Goal: Transaction & Acquisition: Download file/media

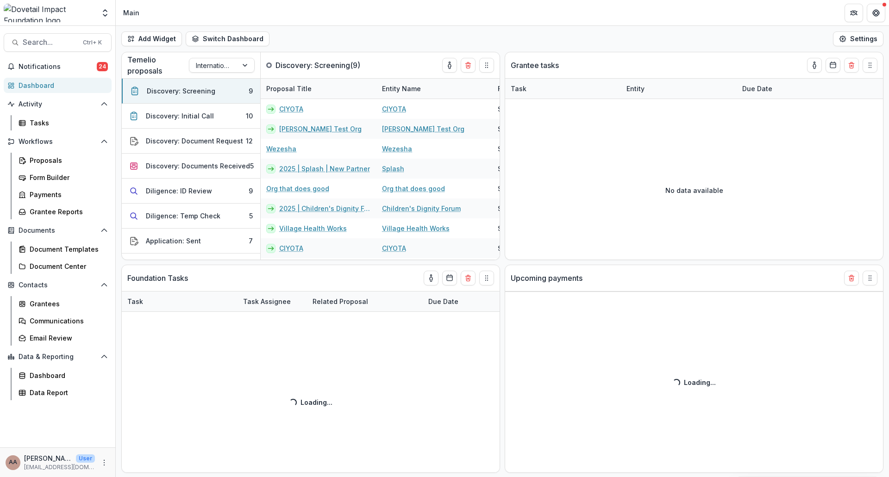
select select "******"
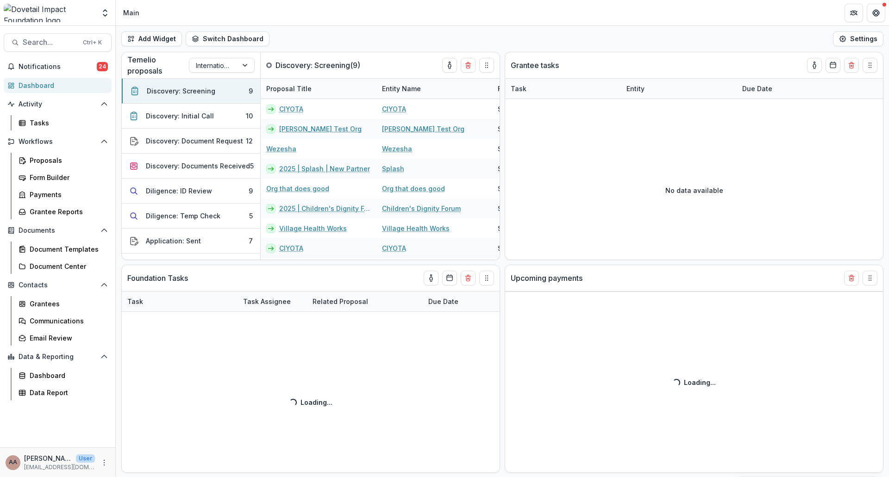
select select "******"
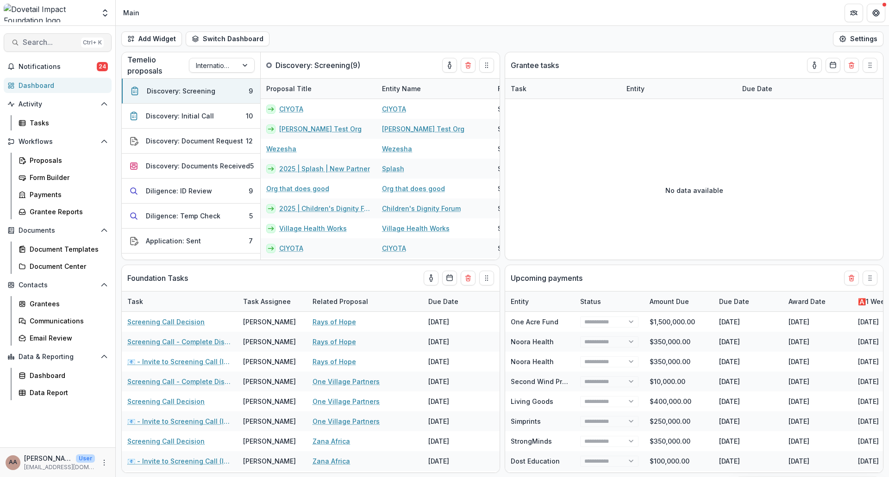
click at [36, 40] on span "Search..." at bounding box center [50, 42] width 55 height 9
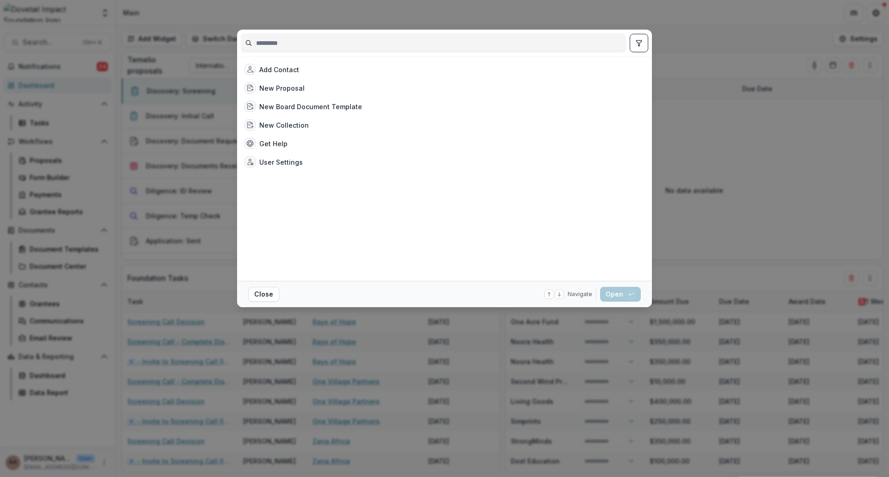
select select "******"
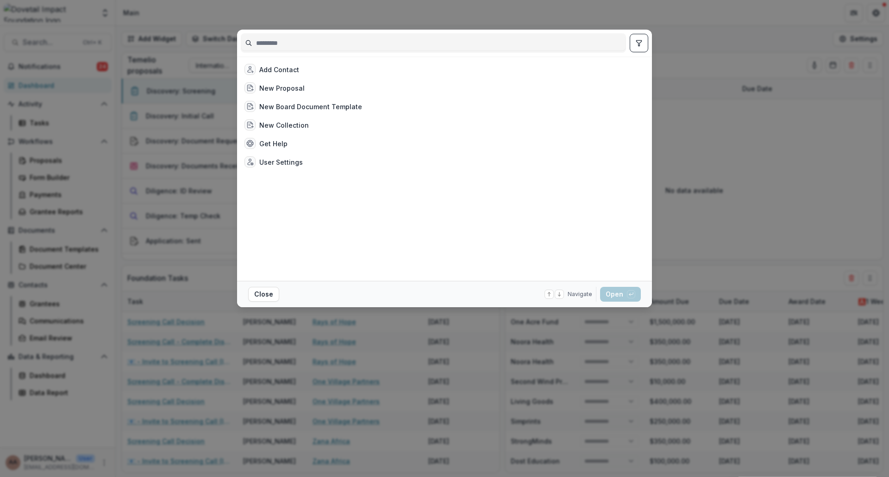
select select "******"
click at [200, 275] on div "Add Contact New Proposal New Board Document Template New Collection Get Help Us…" at bounding box center [444, 238] width 889 height 477
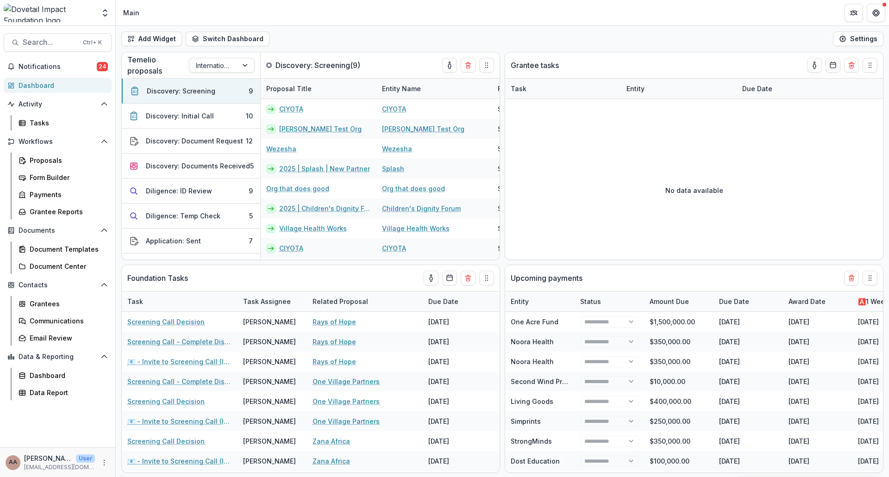
select select "******"
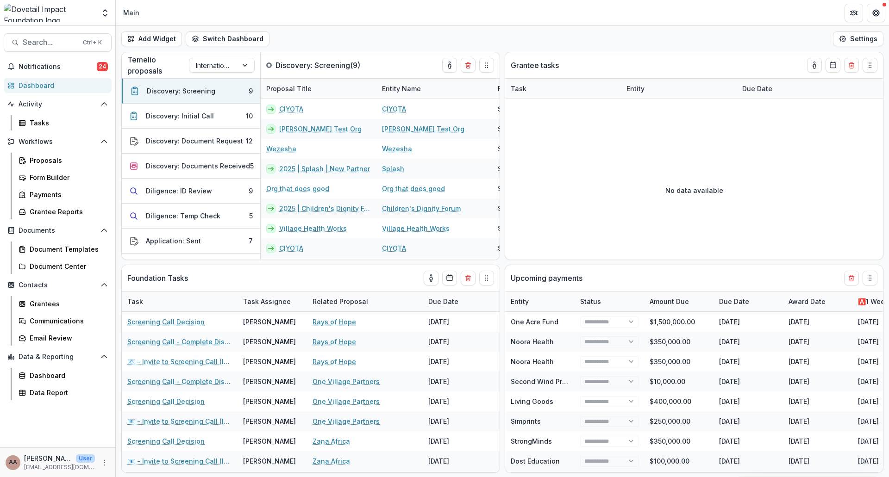
select select "******"
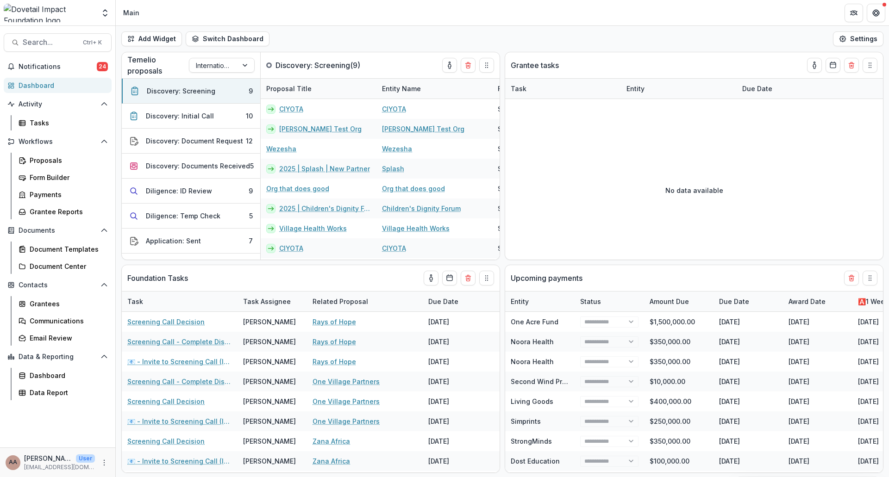
select select "******"
click at [26, 37] on button "Search... Ctrl + K" at bounding box center [58, 42] width 108 height 19
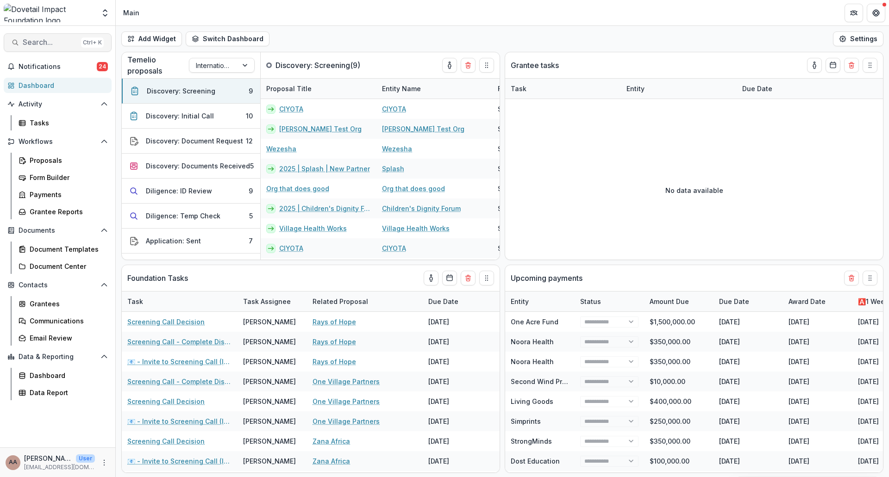
select select "******"
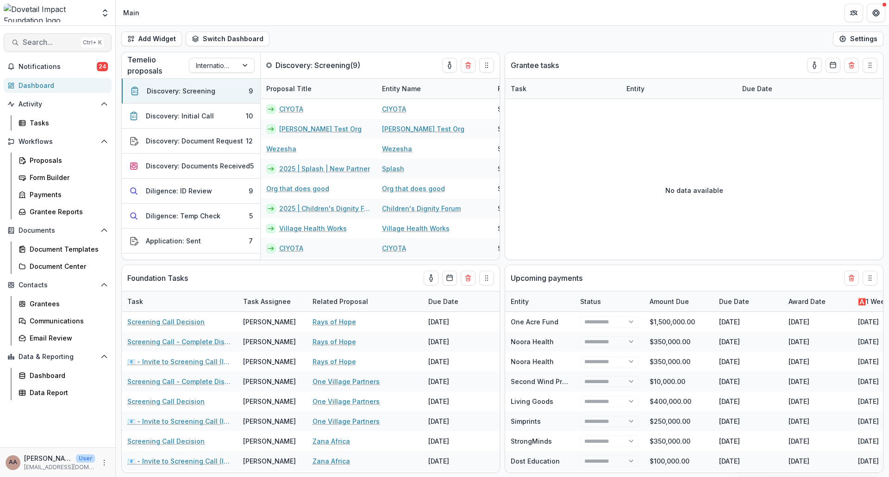
select select "******"
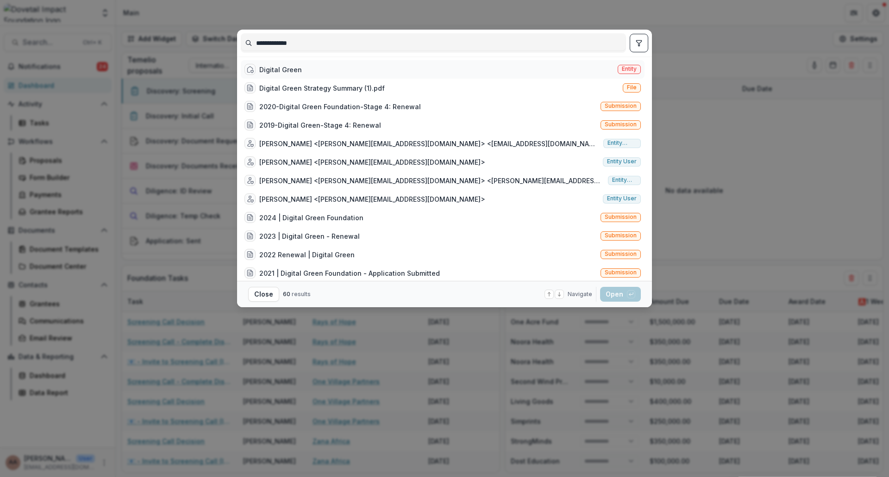
type input "**********"
click at [311, 64] on div "Digital Green Entity" at bounding box center [443, 69] width 404 height 19
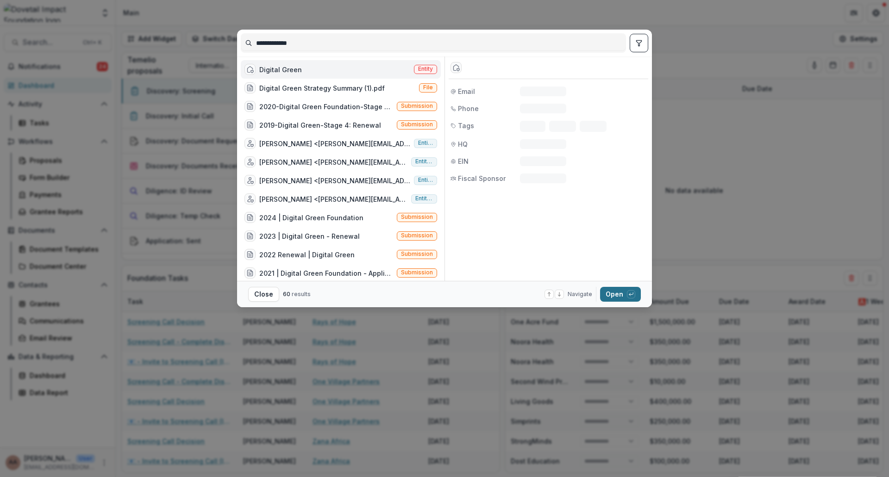
click at [628, 300] on button "Open with enter key" at bounding box center [620, 294] width 41 height 15
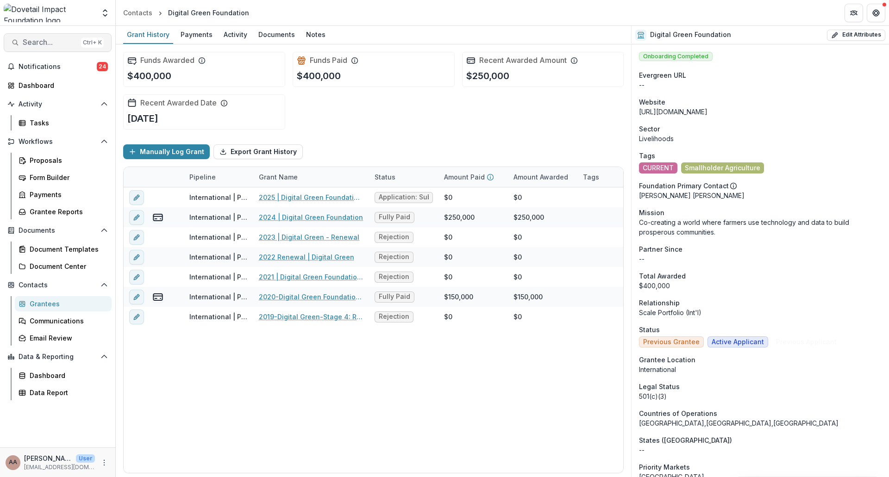
click at [52, 48] on button "Search... Ctrl + K" at bounding box center [58, 42] width 108 height 19
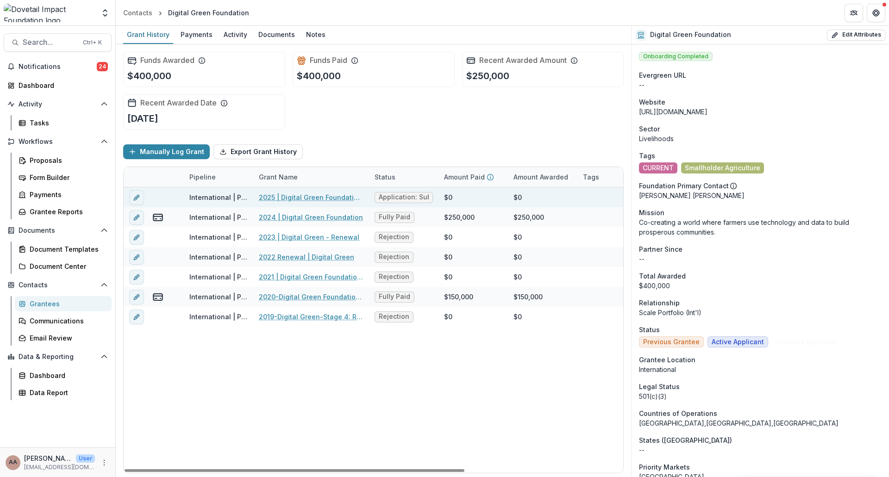
click at [328, 197] on link "2025 | Digital Green Foundation - Renewal" at bounding box center [311, 198] width 105 height 10
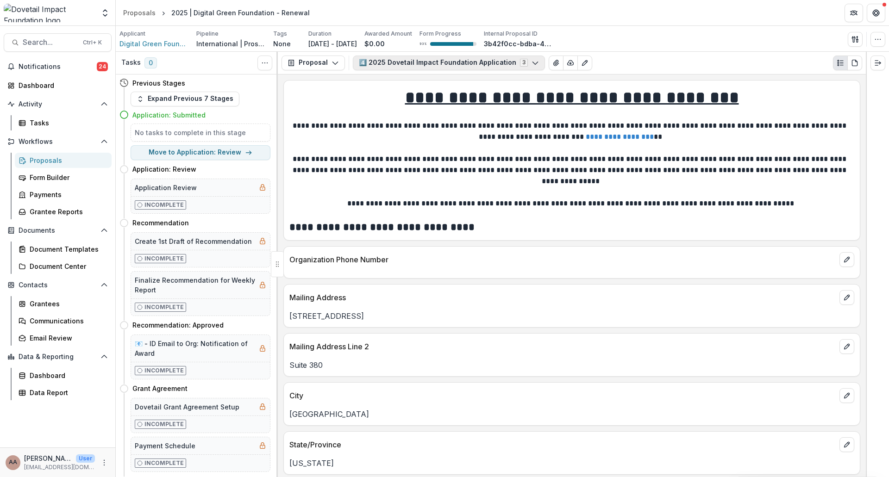
click at [492, 67] on button "4️⃣ 2025 Dovetail Impact Foundation Application 3" at bounding box center [449, 63] width 192 height 15
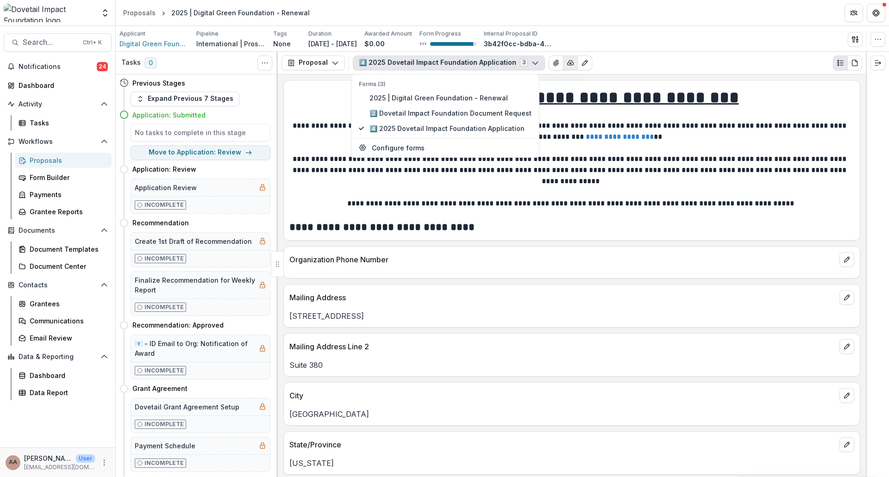
click at [570, 63] on line "button" at bounding box center [570, 63] width 0 height 2
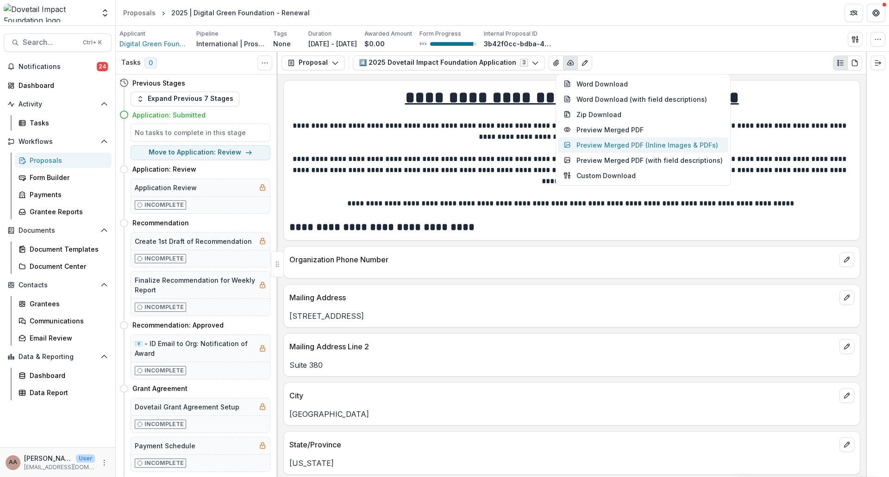
click at [632, 144] on button "Preview Merged PDF (Inline Images & PDFs)" at bounding box center [643, 144] width 170 height 15
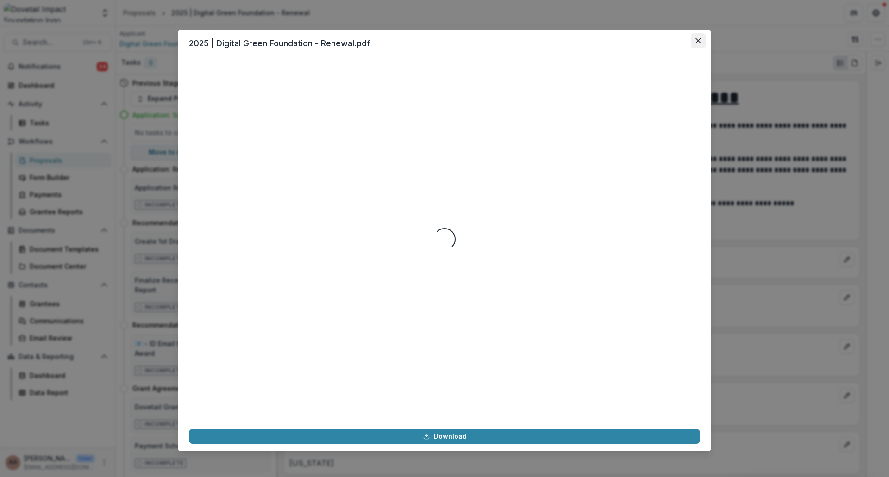
click at [695, 38] on button "Close" at bounding box center [697, 40] width 15 height 15
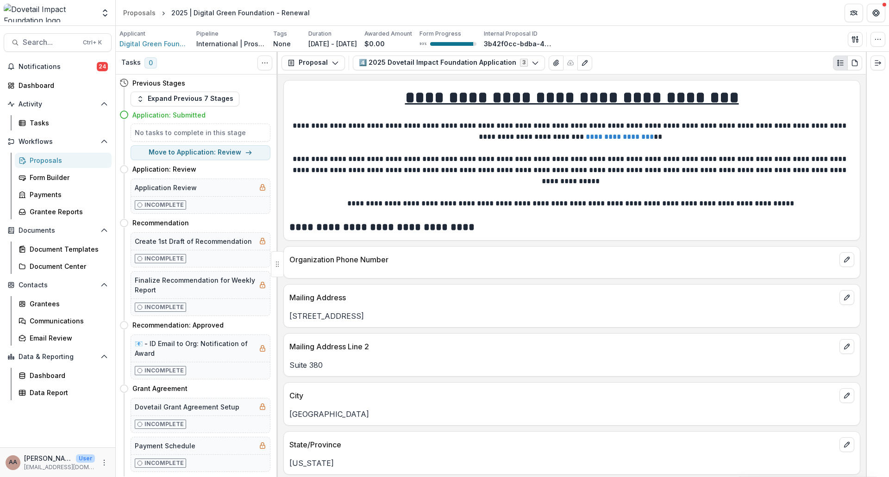
click at [509, 132] on p "**********" at bounding box center [570, 131] width 562 height 22
click at [493, 61] on button "4️⃣ 2025 Dovetail Impact Foundation Application 3" at bounding box center [449, 63] width 192 height 15
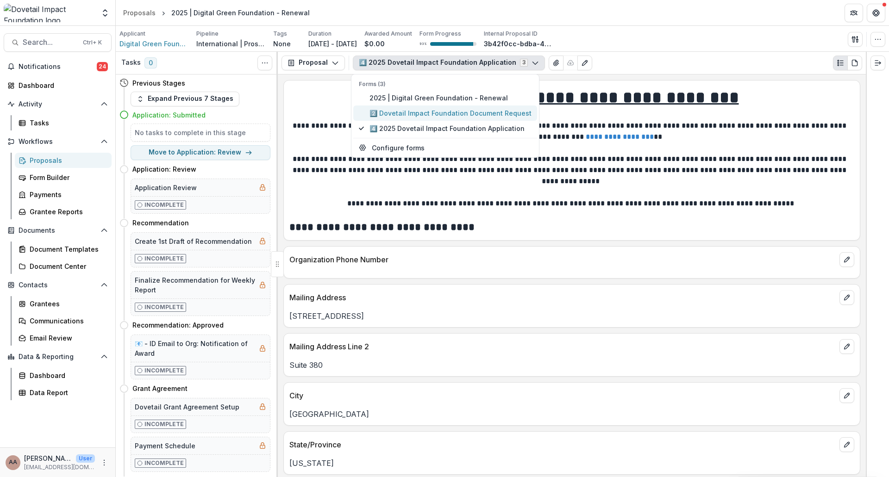
click at [433, 111] on span "2️⃣ Dovetail Impact Foundation Document Request" at bounding box center [450, 113] width 162 height 10
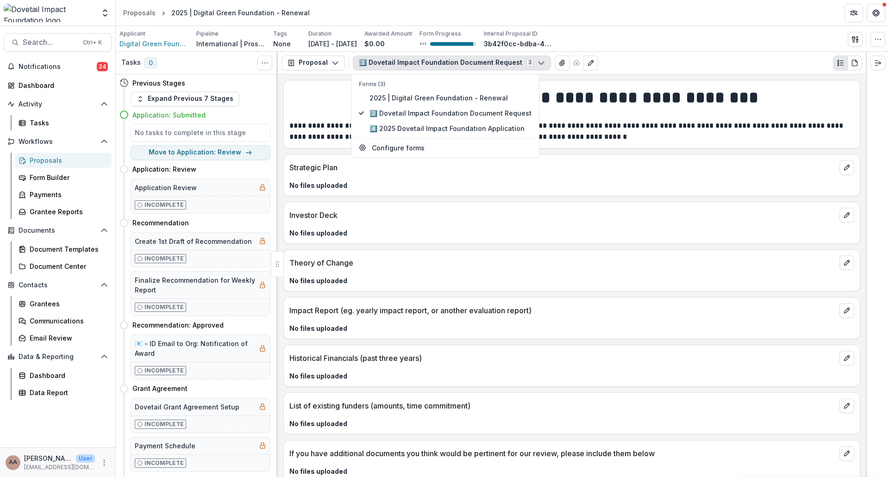
click at [447, 61] on button "2️⃣ Dovetail Impact Foundation Document Request 3" at bounding box center [452, 63] width 198 height 15
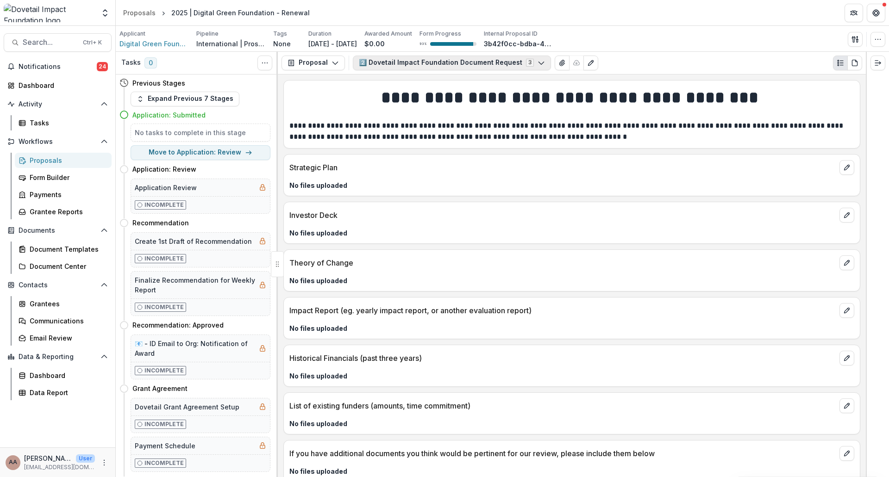
click at [447, 62] on button "2️⃣ Dovetail Impact Foundation Document Request 3" at bounding box center [452, 63] width 198 height 15
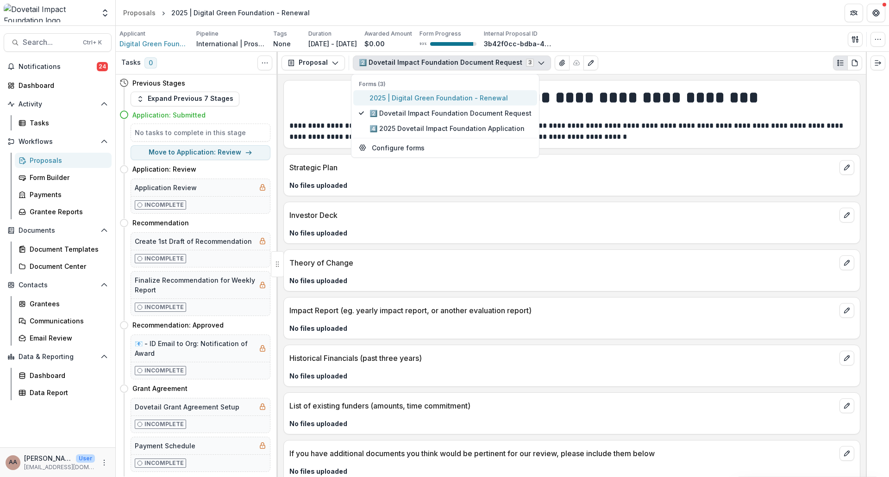
click at [429, 101] on span "2025 | Digital Green Foundation - Renewal" at bounding box center [450, 98] width 162 height 10
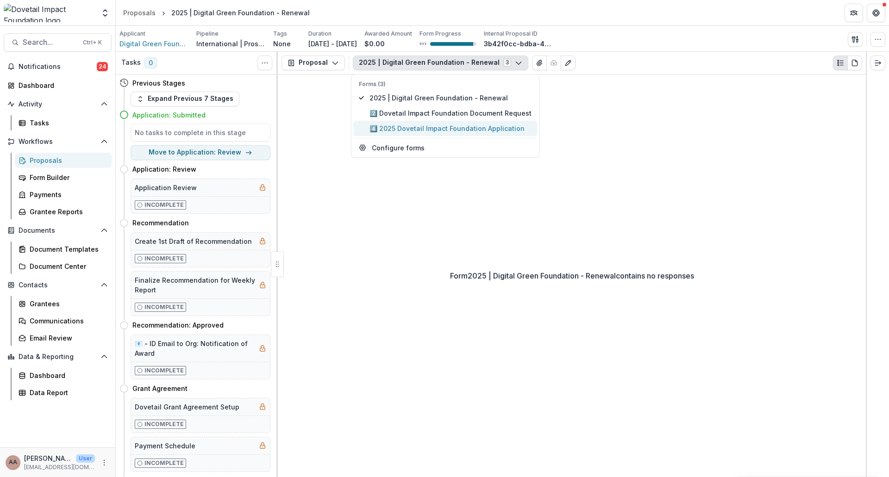
click at [395, 124] on span "4️⃣ 2025 Dovetail Impact Foundation Application" at bounding box center [450, 129] width 162 height 10
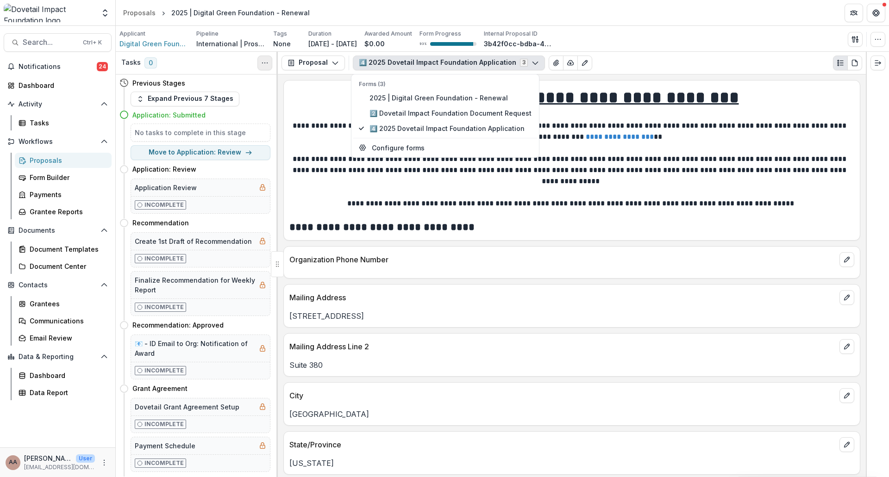
click at [270, 58] on button "Toggle View Cancelled Tasks" at bounding box center [264, 63] width 15 height 15
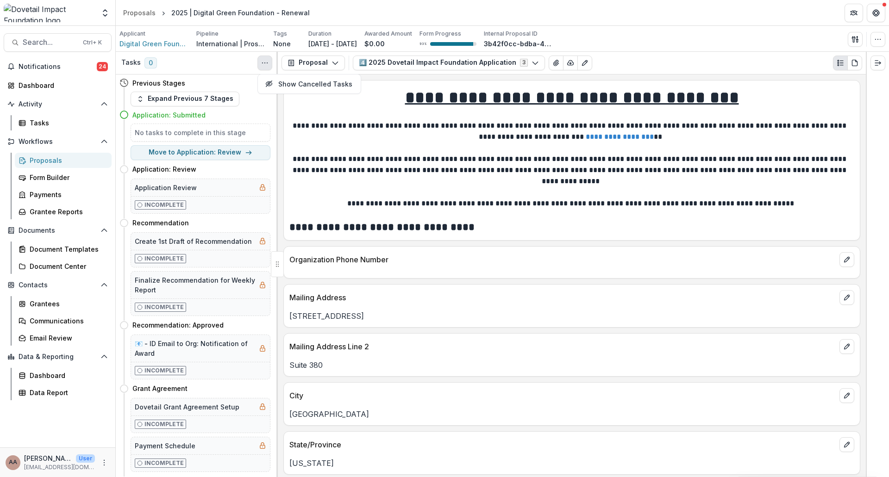
drag, startPoint x: 289, startPoint y: 79, endPoint x: 461, endPoint y: 150, distance: 186.5
click at [461, 150] on div "Tasks 0 Show Cancelled Tasks Previous Stages Expand Previous 7 Stages Applicati…" at bounding box center [502, 264] width 773 height 425
click at [461, 150] on p at bounding box center [571, 148] width 565 height 11
click at [569, 63] on polyline "button" at bounding box center [570, 63] width 2 height 1
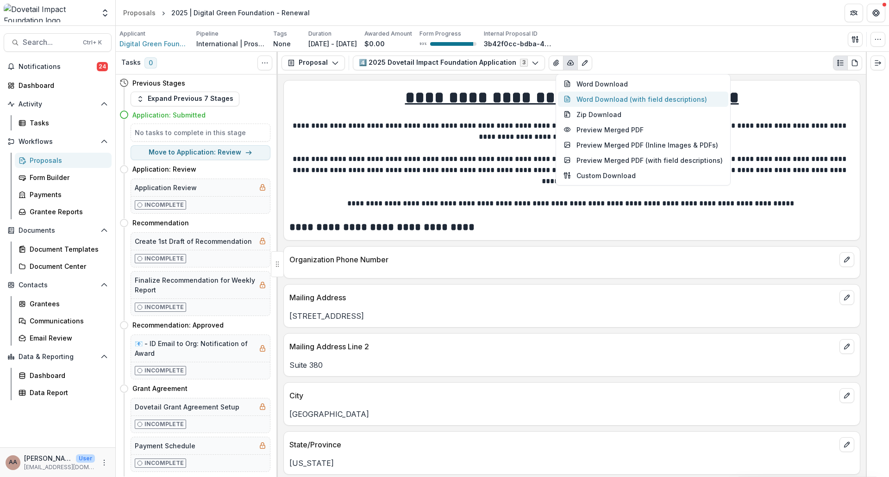
click at [596, 102] on button "Word Download (with field descriptions)" at bounding box center [643, 99] width 170 height 15
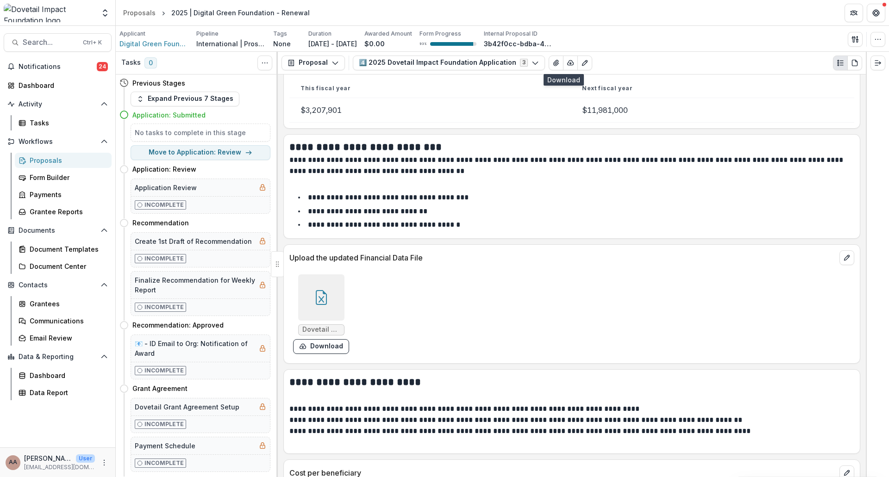
scroll to position [3193, 0]
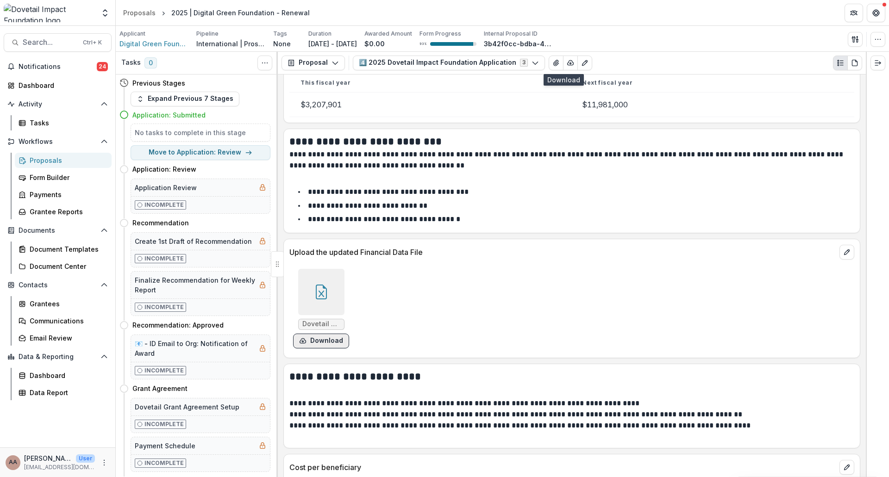
click at [321, 334] on button "Download" at bounding box center [321, 341] width 56 height 15
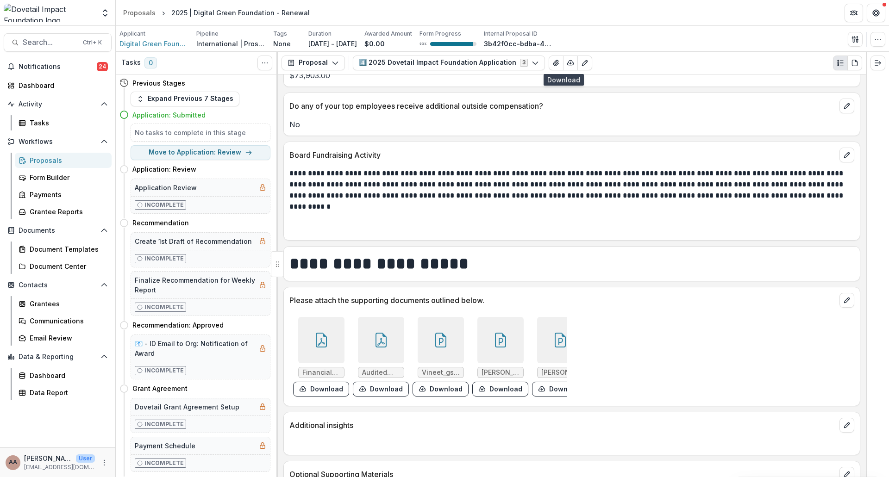
scroll to position [4299, 0]
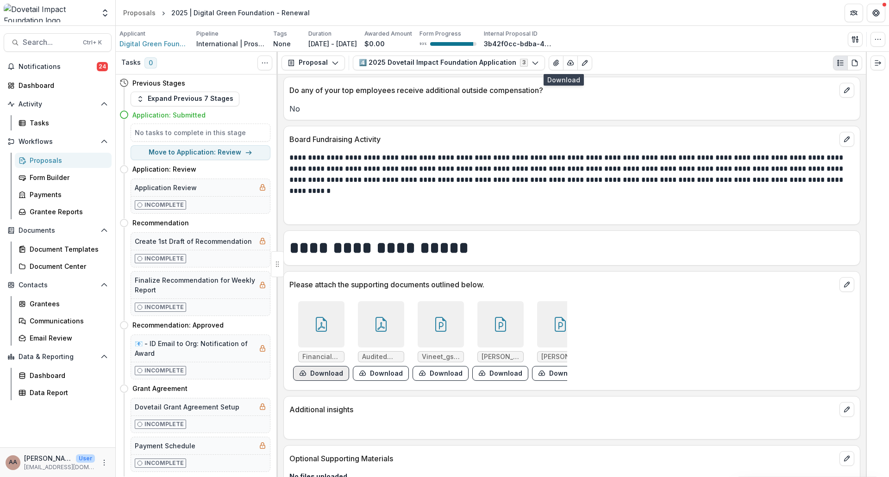
click at [326, 366] on button "Download" at bounding box center [321, 373] width 56 height 15
click at [374, 366] on button "Download" at bounding box center [381, 373] width 56 height 15
click at [427, 366] on button "Download" at bounding box center [440, 373] width 56 height 15
click at [501, 366] on button "Download" at bounding box center [500, 373] width 56 height 15
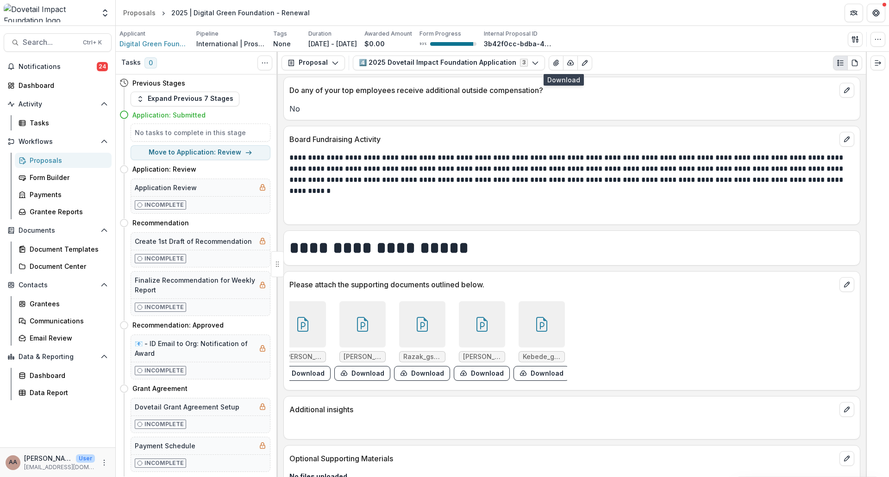
scroll to position [0, 186]
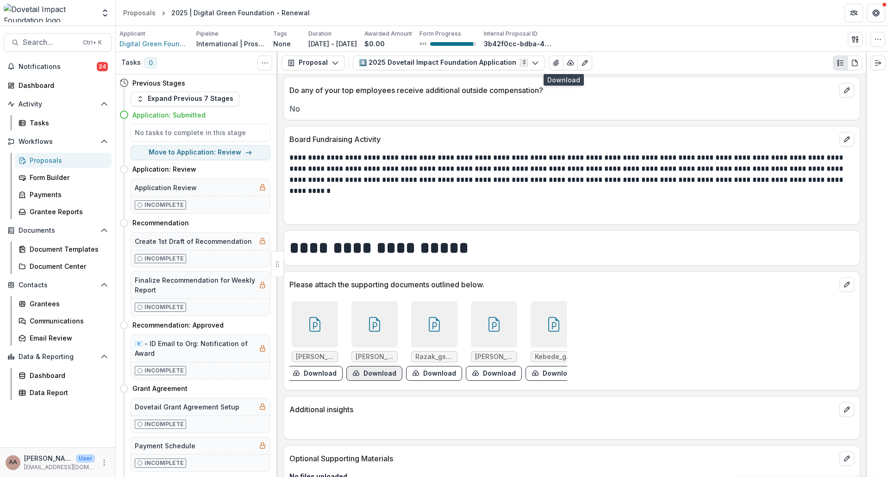
click at [380, 366] on button "Download" at bounding box center [374, 373] width 56 height 15
click at [417, 366] on button "Download" at bounding box center [434, 373] width 56 height 15
click at [484, 366] on button "Download" at bounding box center [494, 373] width 56 height 15
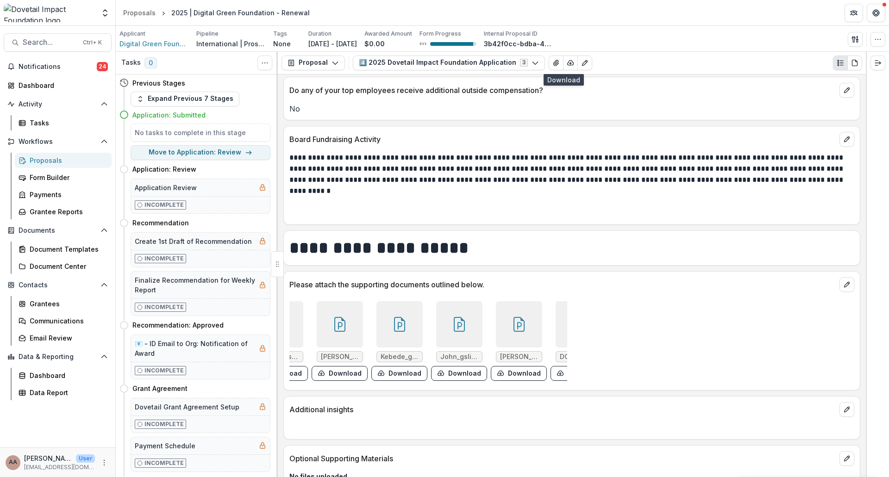
scroll to position [0, 342]
click at [393, 366] on button "Download" at bounding box center [397, 373] width 56 height 15
click at [438, 366] on button "Download" at bounding box center [457, 373] width 56 height 15
click at [508, 366] on button "Download" at bounding box center [517, 373] width 56 height 15
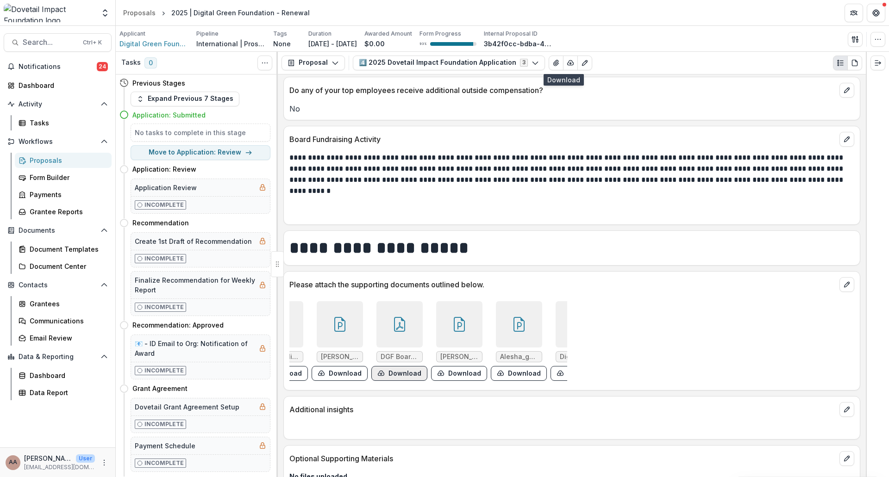
click at [399, 366] on button "Download" at bounding box center [399, 373] width 56 height 15
click at [445, 366] on button "Download" at bounding box center [459, 373] width 56 height 15
click at [499, 366] on button "Download" at bounding box center [519, 373] width 56 height 15
click at [555, 366] on button "Download" at bounding box center [578, 373] width 56 height 15
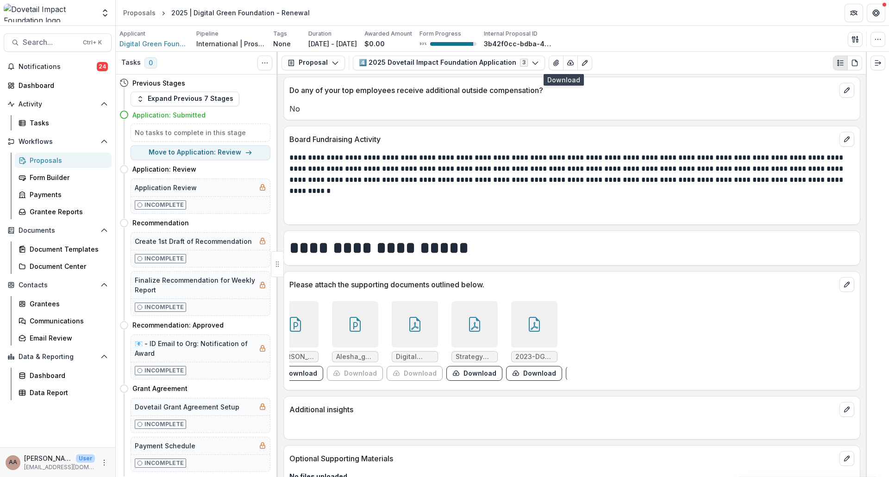
scroll to position [0, 716]
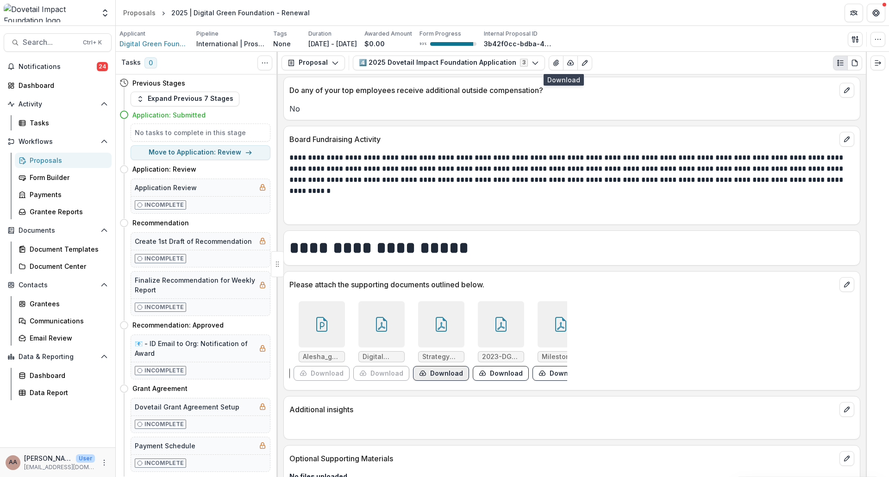
click at [431, 366] on button "Download" at bounding box center [441, 373] width 56 height 15
click at [490, 366] on button "Download" at bounding box center [501, 373] width 56 height 15
click at [542, 366] on button "Download" at bounding box center [560, 373] width 56 height 15
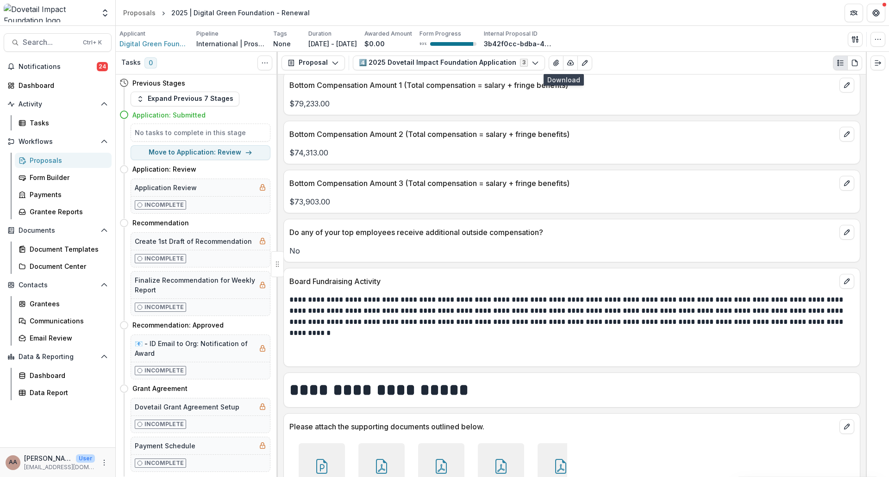
scroll to position [4114, 0]
